Goal: Transaction & Acquisition: Book appointment/travel/reservation

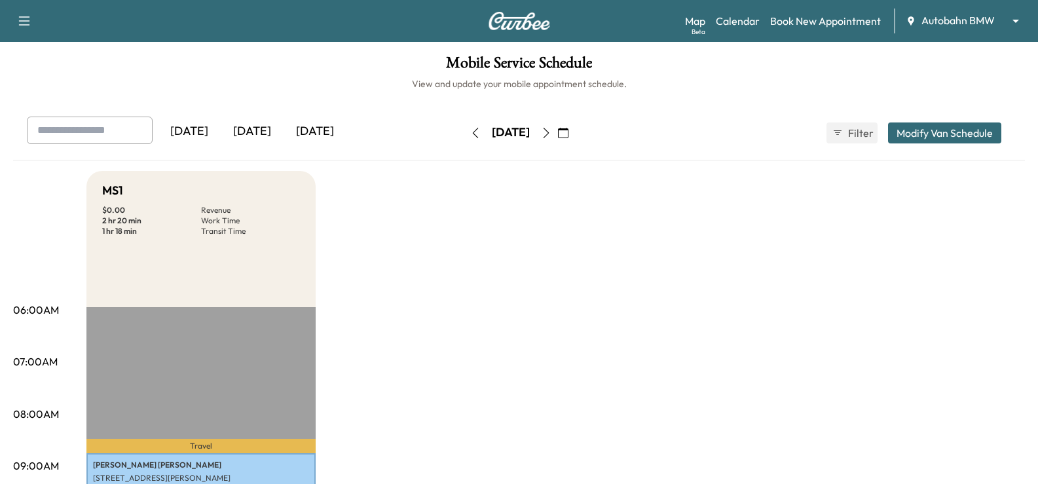
click at [843, 14] on link "Book New Appointment" at bounding box center [825, 21] width 111 height 16
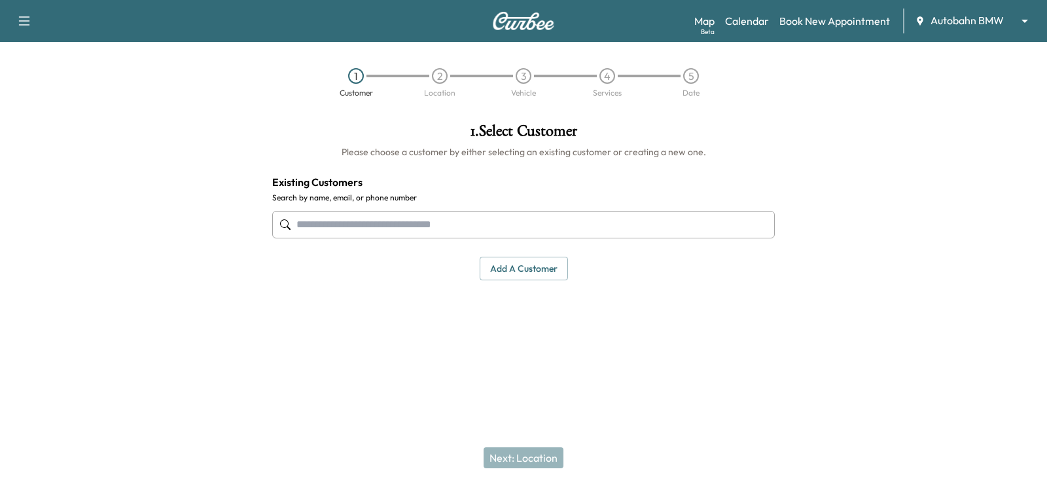
paste input "**********"
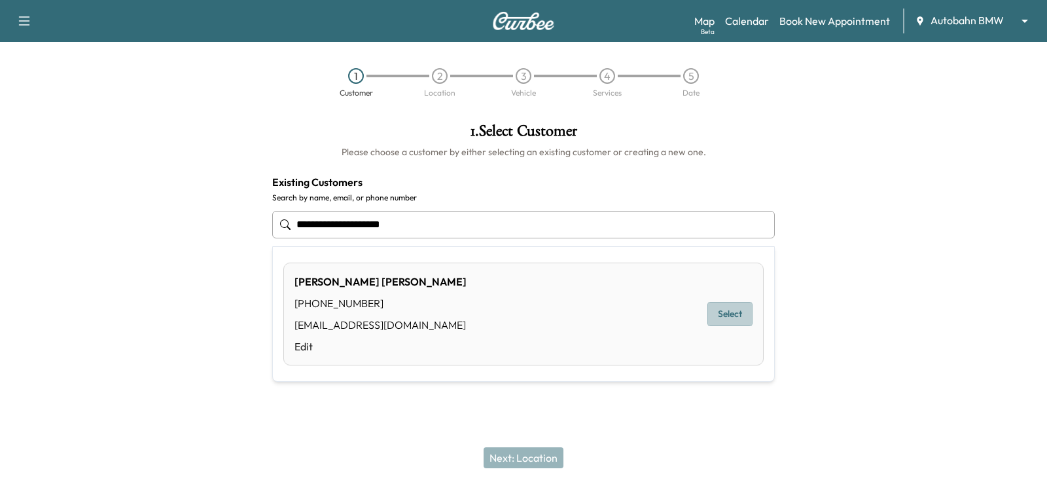
click at [746, 319] on button "Select" at bounding box center [730, 314] width 45 height 24
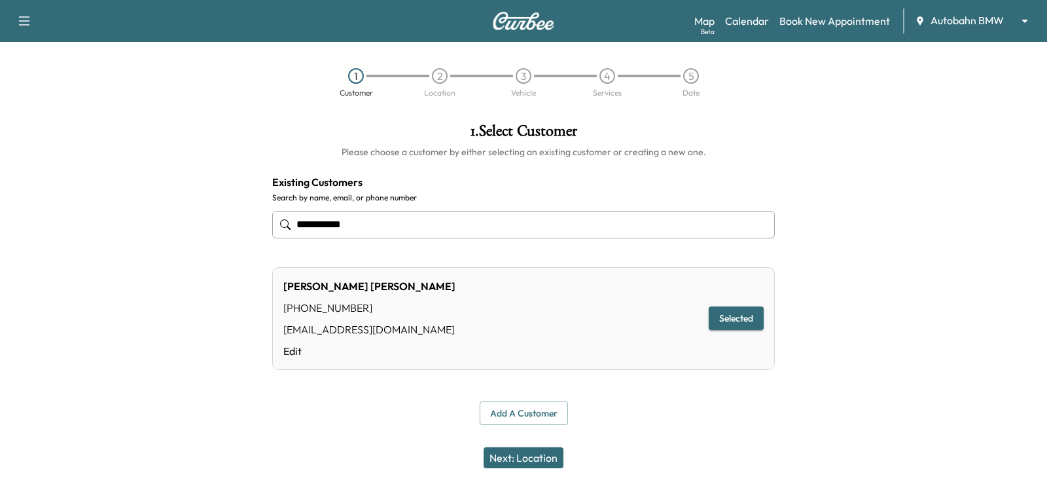
type input "**********"
click at [529, 460] on button "Next: Location" at bounding box center [524, 457] width 80 height 21
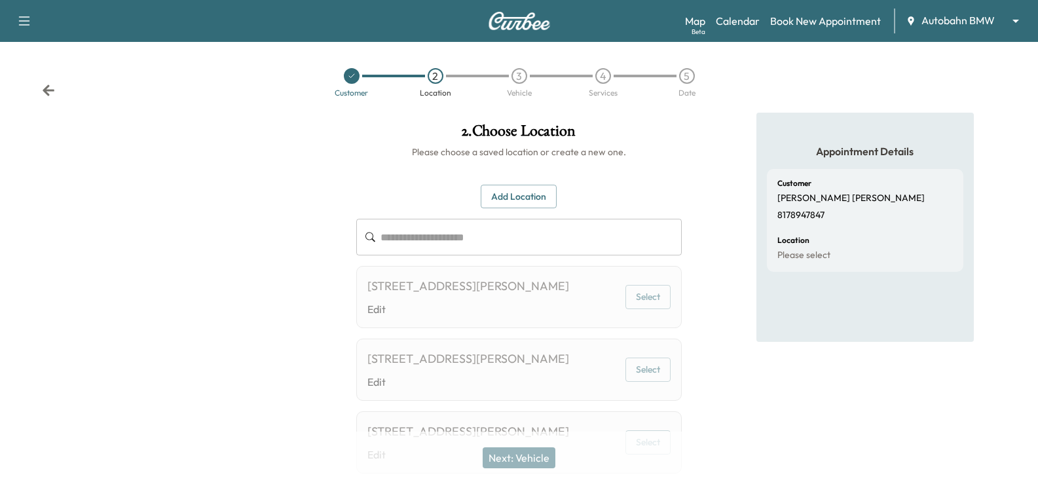
click at [878, 431] on div "Next: Vehicle" at bounding box center [519, 457] width 1038 height 52
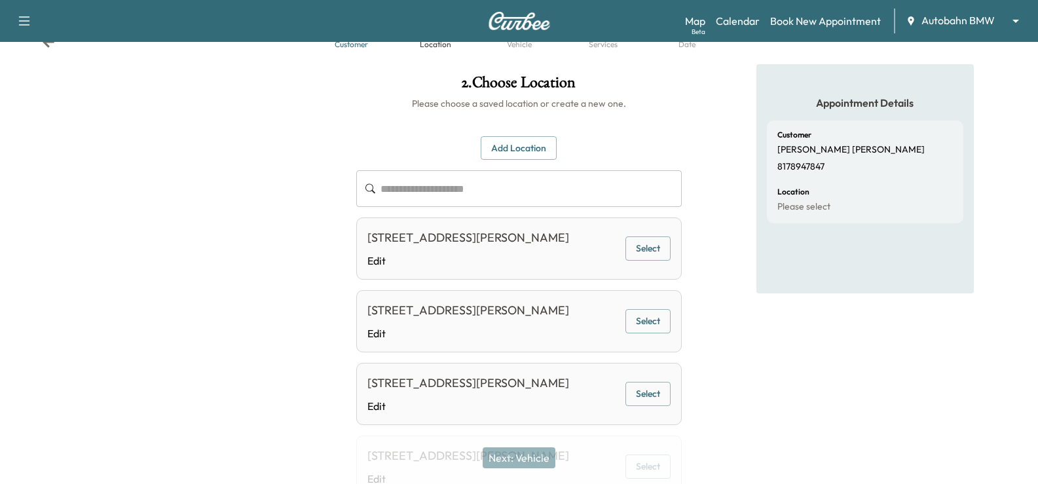
scroll to position [131, 0]
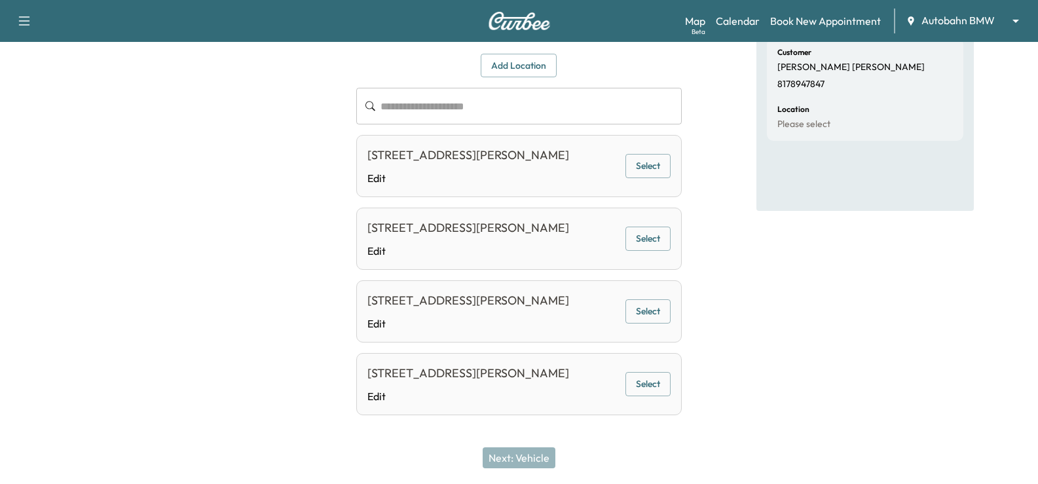
click at [654, 164] on button "Select" at bounding box center [647, 166] width 45 height 24
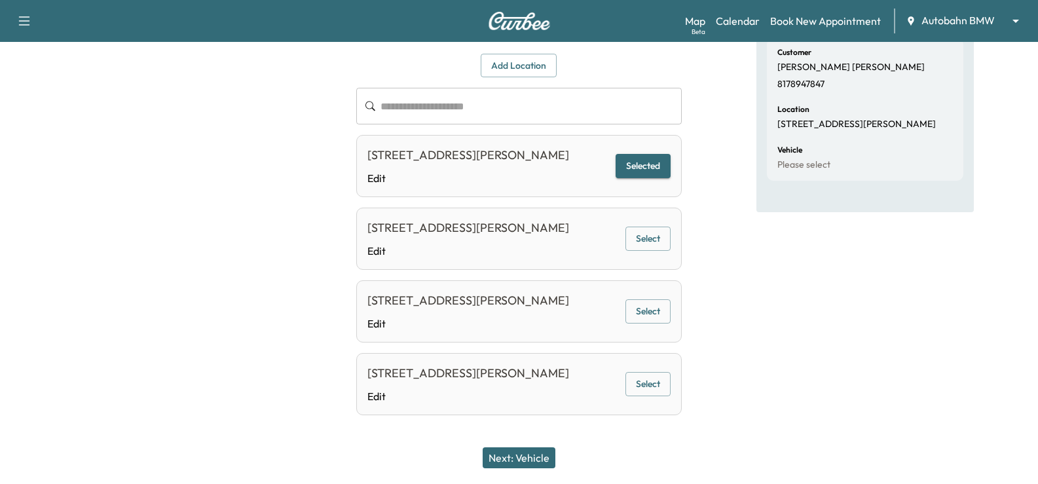
click at [479, 462] on div "Next: Vehicle" at bounding box center [519, 457] width 1038 height 52
click at [538, 460] on button "Next: Vehicle" at bounding box center [518, 457] width 73 height 21
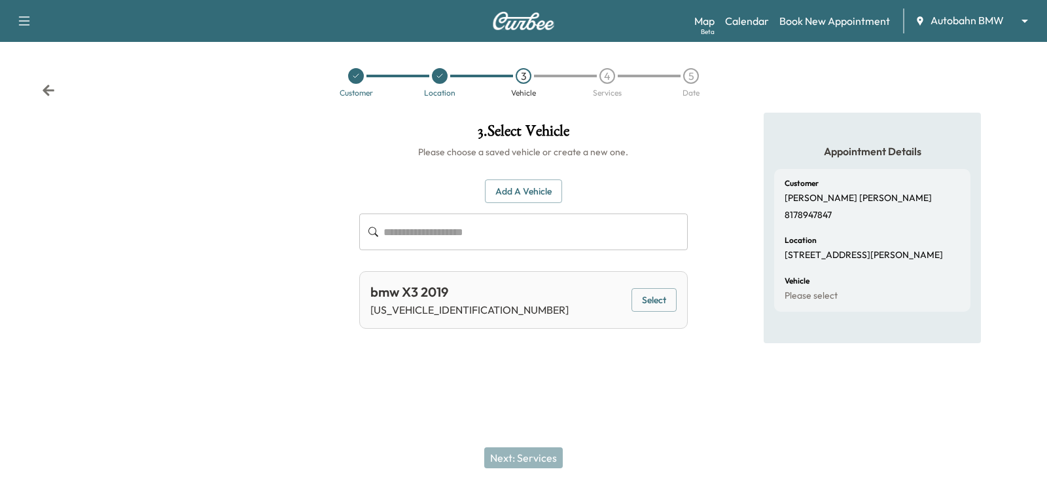
click at [672, 302] on button "Select" at bounding box center [654, 300] width 45 height 24
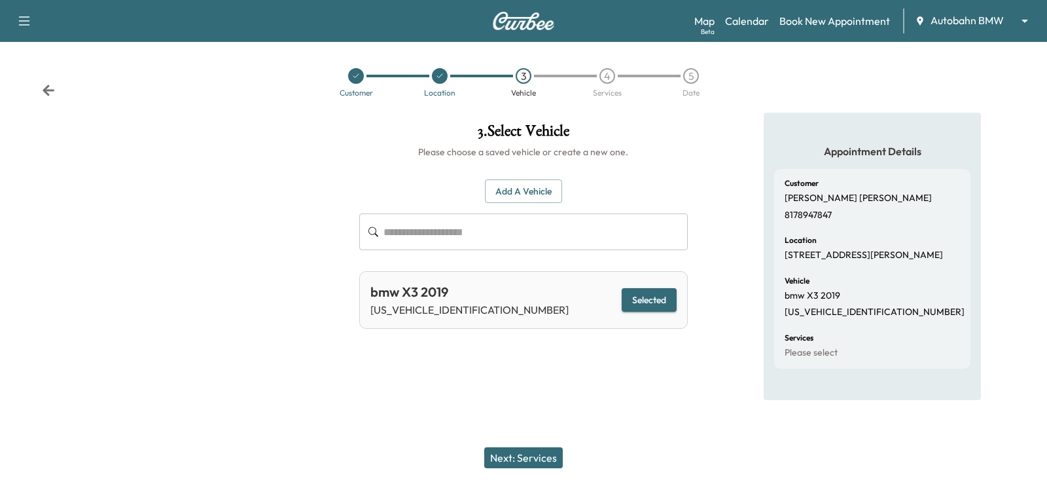
click at [520, 457] on button "Next: Services" at bounding box center [523, 457] width 79 height 21
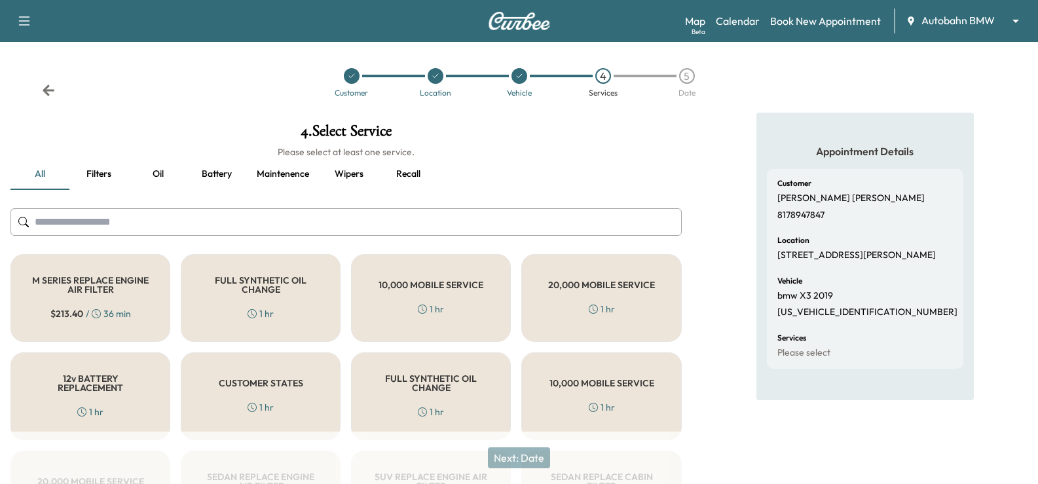
click at [215, 212] on input "text" at bounding box center [345, 221] width 671 height 27
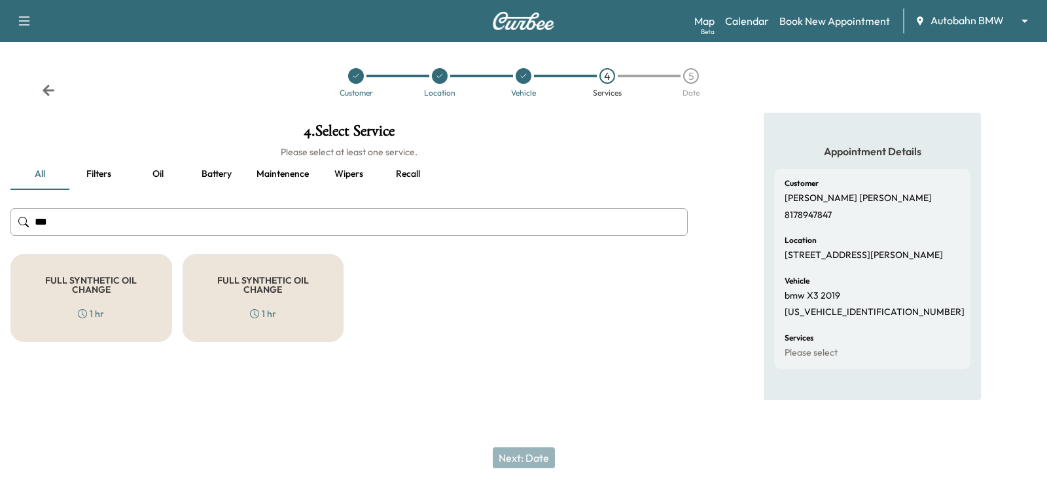
type input "***"
click at [116, 325] on div "FULL SYNTHETIC OIL CHANGE 1 hr" at bounding box center [91, 298] width 162 height 88
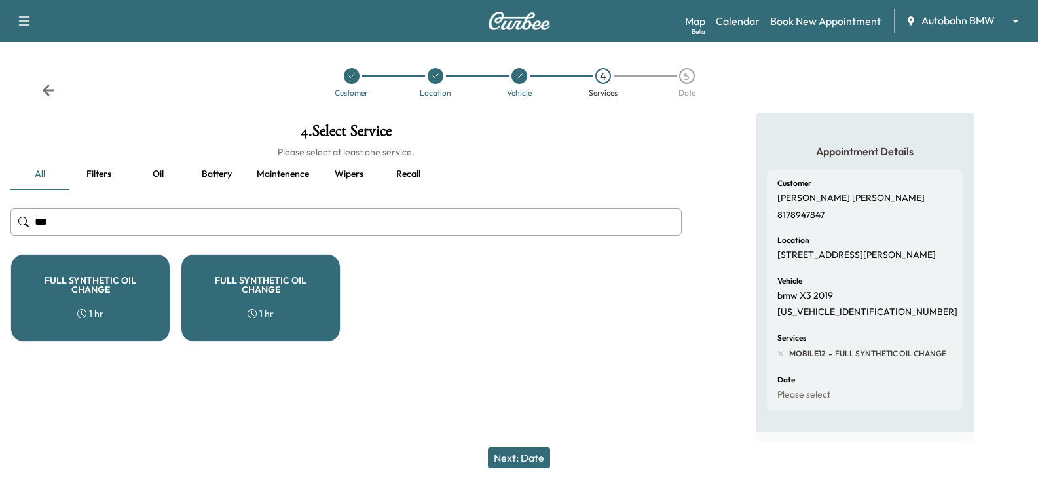
click at [538, 459] on button "Next: Date" at bounding box center [519, 457] width 62 height 21
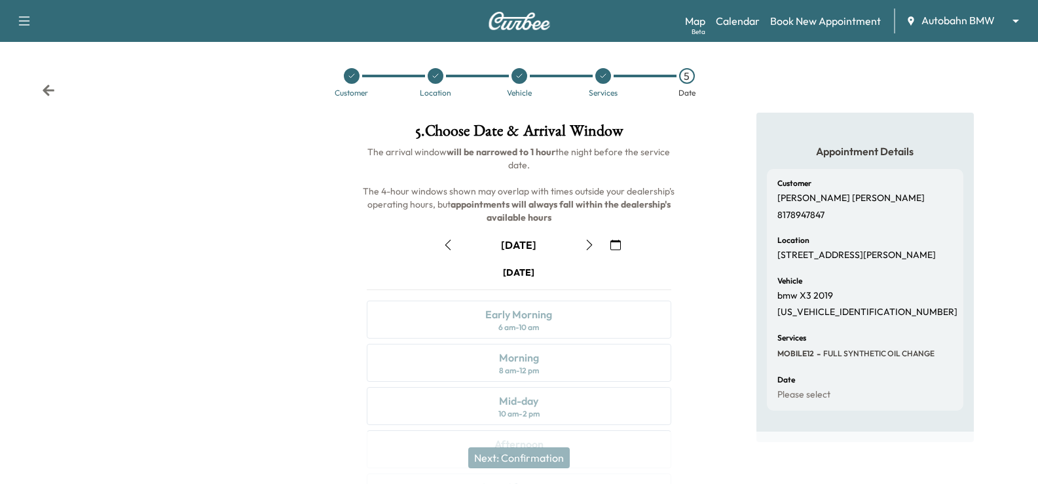
click at [444, 240] on icon "button" at bounding box center [448, 245] width 10 height 10
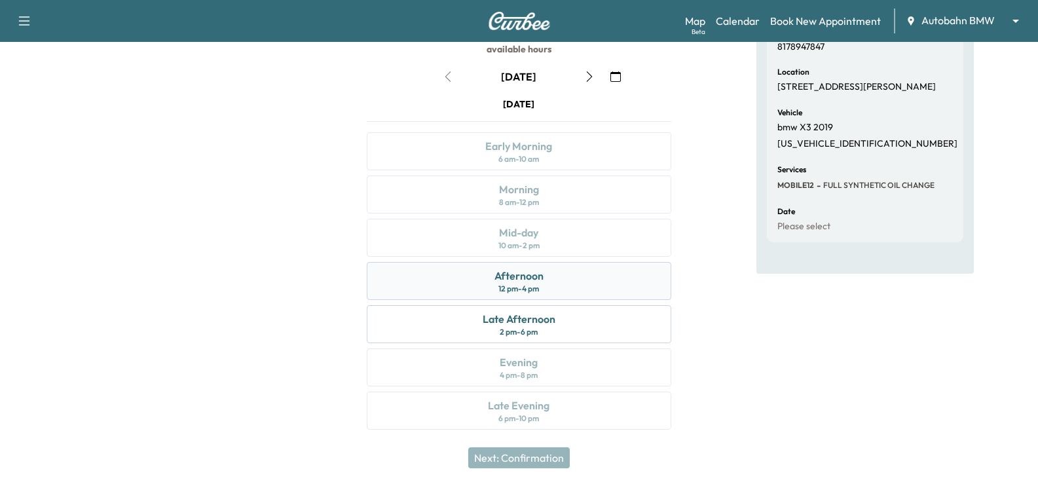
scroll to position [172, 0]
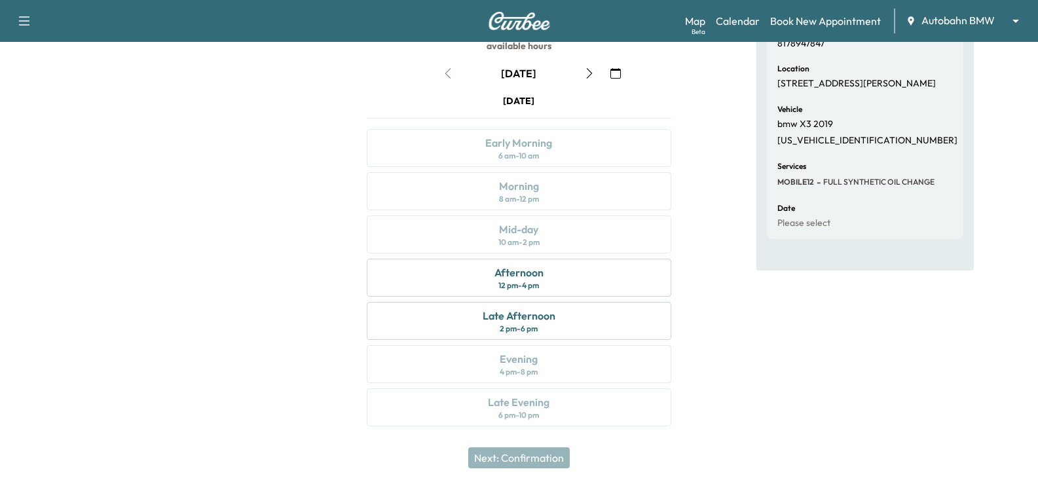
click at [861, 332] on div "Appointment Details Customer [PERSON_NAME] 8178947847 Location [STREET_ADDRESS]…" at bounding box center [864, 191] width 217 height 501
click at [542, 262] on div "Afternoon 12 pm - 4 pm" at bounding box center [519, 278] width 304 height 38
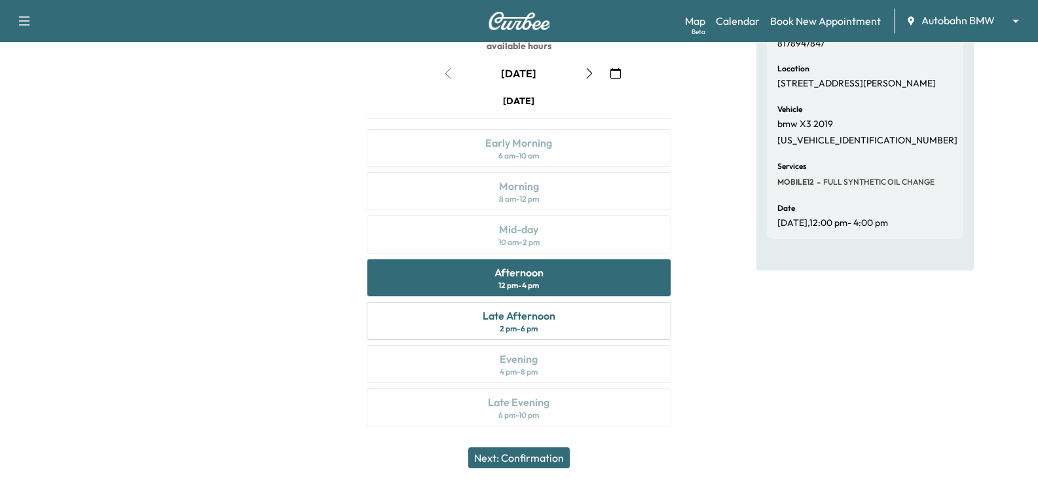
click at [529, 453] on button "Next: Confirmation" at bounding box center [518, 457] width 101 height 21
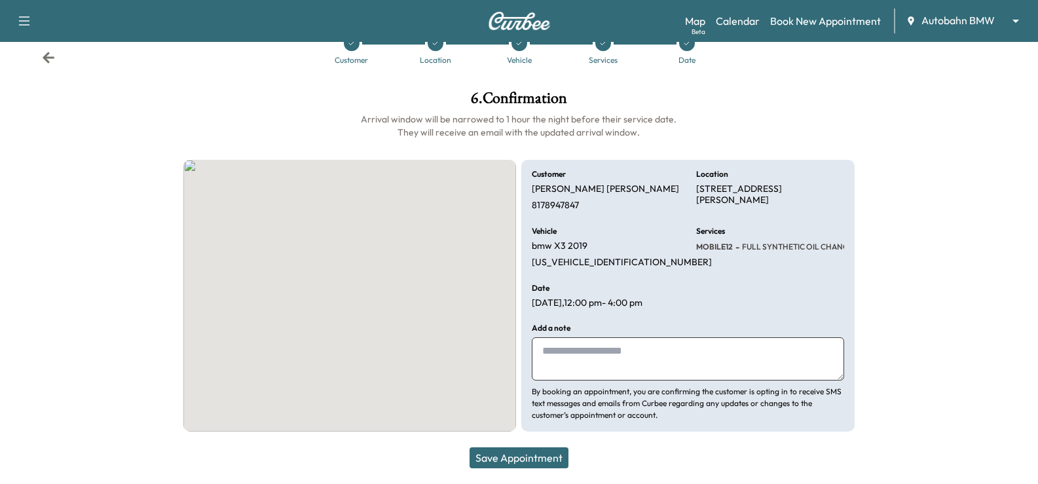
scroll to position [33, 0]
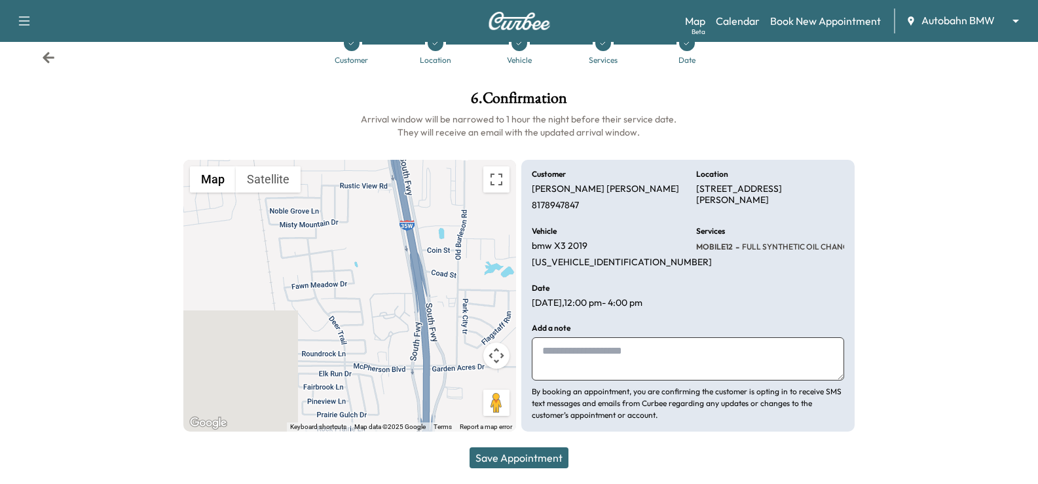
click at [651, 355] on textarea at bounding box center [688, 358] width 312 height 43
click at [659, 363] on textarea at bounding box center [688, 358] width 312 height 43
click at [693, 351] on textarea "**********" at bounding box center [688, 358] width 312 height 43
type textarea "**********"
click at [549, 458] on button "Save Appointment" at bounding box center [518, 457] width 99 height 21
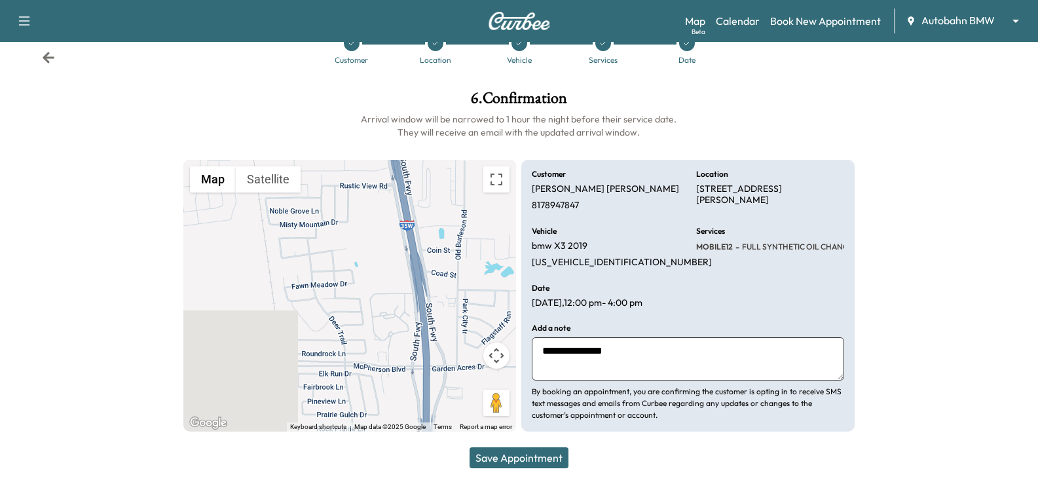
click at [56, 59] on div "Customer Location Vehicle Services Date" at bounding box center [519, 50] width 1038 height 60
click at [51, 57] on icon at bounding box center [49, 57] width 12 height 11
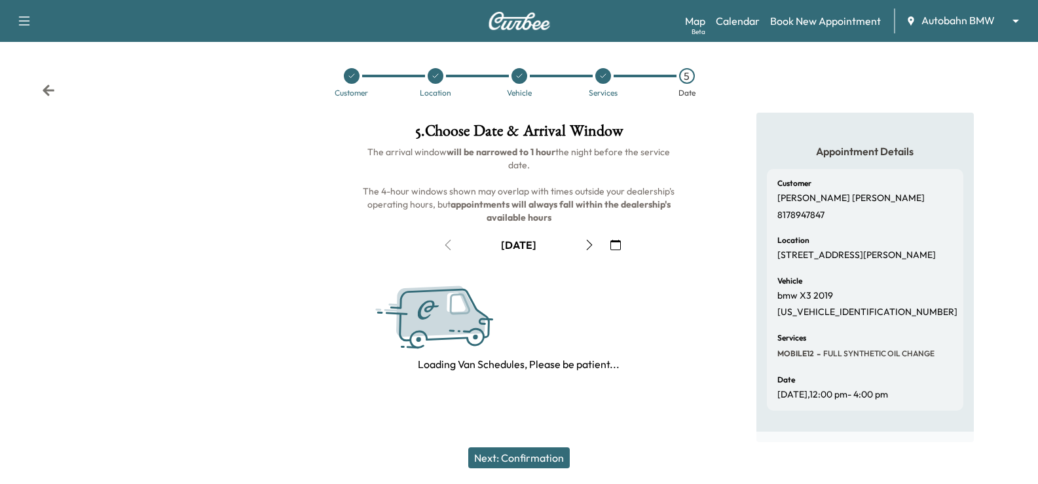
scroll to position [12, 0]
click at [585, 240] on icon "button" at bounding box center [589, 245] width 10 height 10
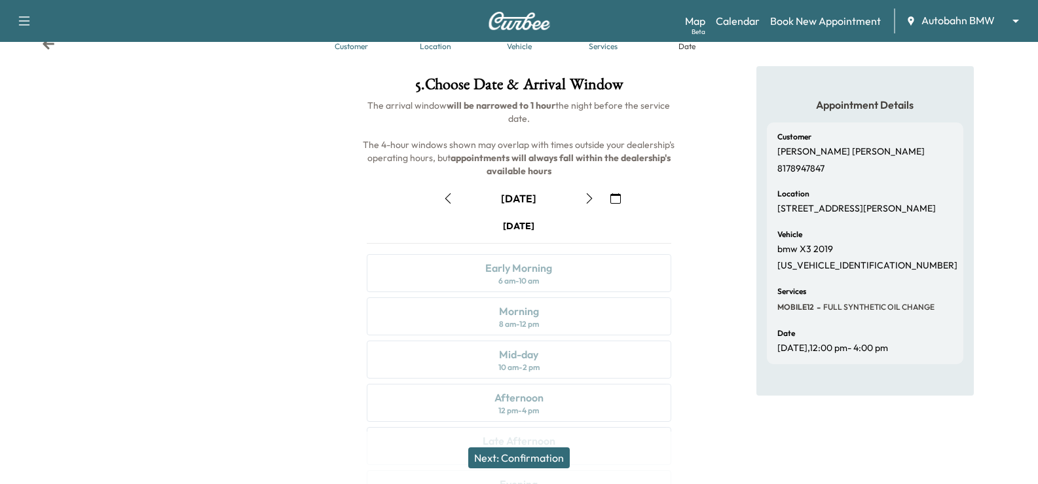
scroll to position [0, 0]
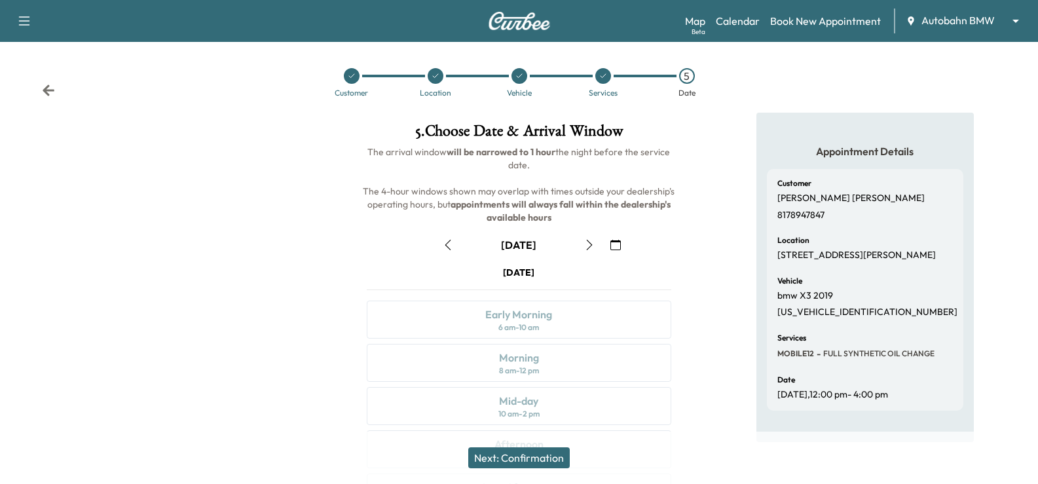
click at [585, 245] on icon "button" at bounding box center [589, 245] width 10 height 10
